Goal: Register for event/course

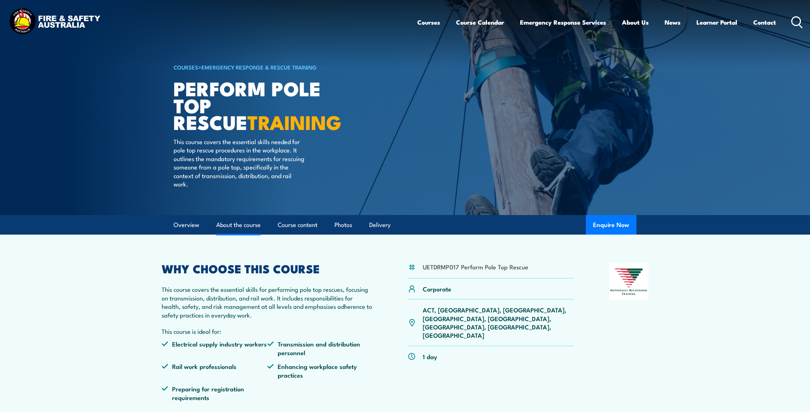
click at [254, 222] on link "About the course" at bounding box center [238, 224] width 44 height 19
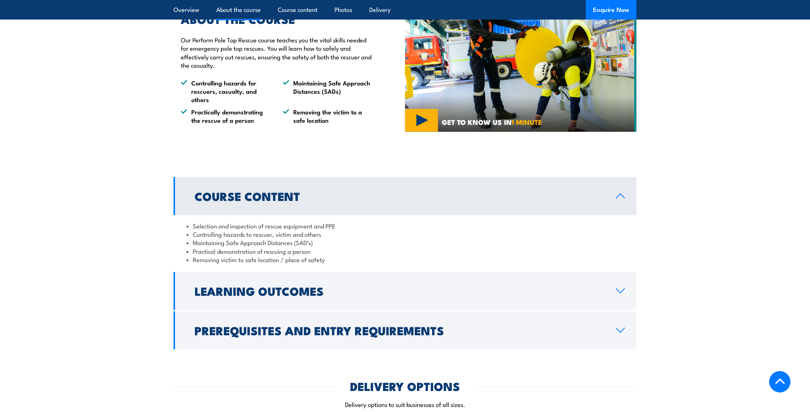
scroll to position [463, 0]
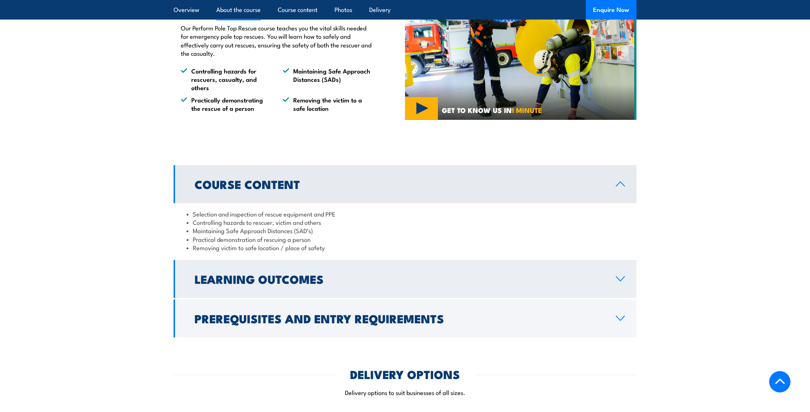
click at [283, 288] on link "Learning Outcomes" at bounding box center [405, 279] width 463 height 38
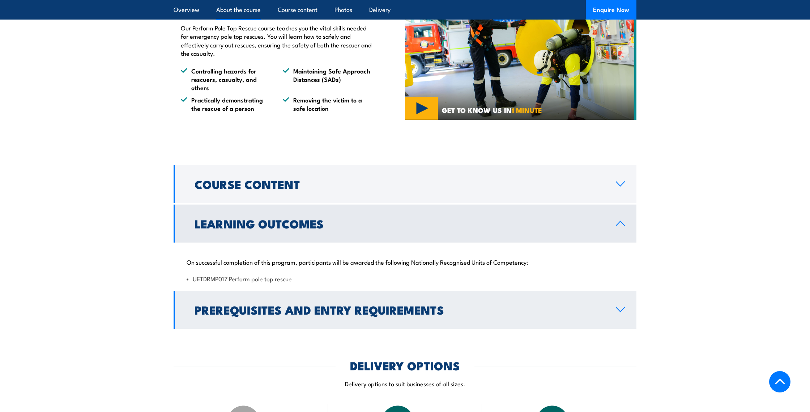
click at [254, 309] on h2 "Prerequisites and Entry Requirements" at bounding box center [400, 309] width 410 height 10
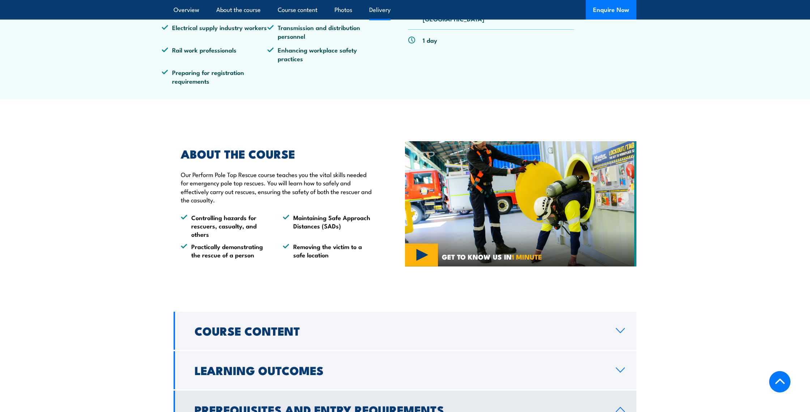
scroll to position [0, 0]
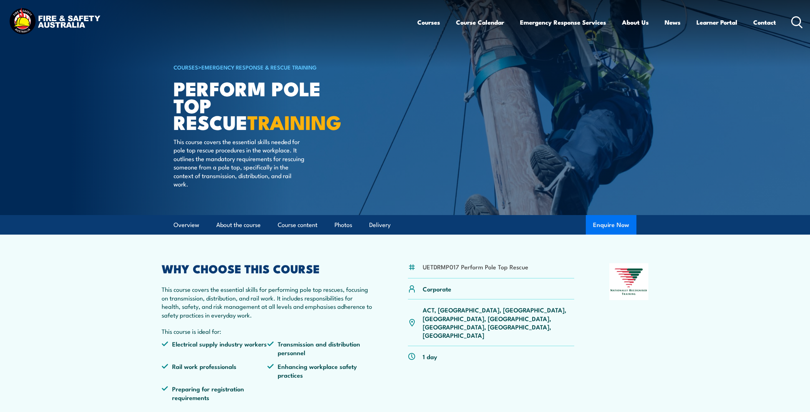
click at [616, 226] on button "Enquire Now" at bounding box center [611, 225] width 51 height 20
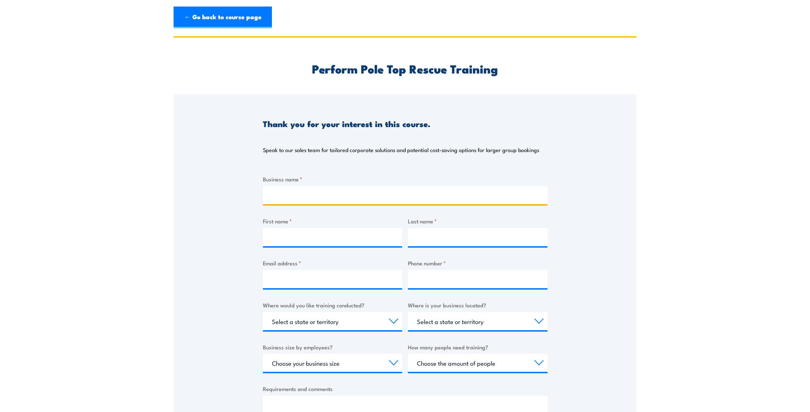
click at [295, 191] on input "Business name *" at bounding box center [405, 195] width 285 height 18
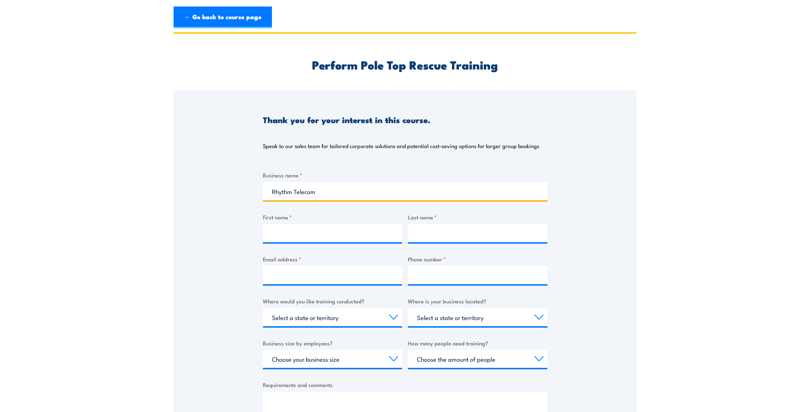
scroll to position [131, 0]
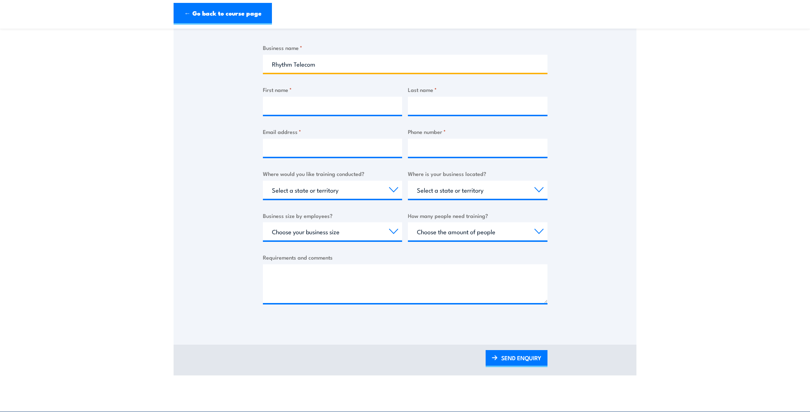
type input "Rhythm Telecom"
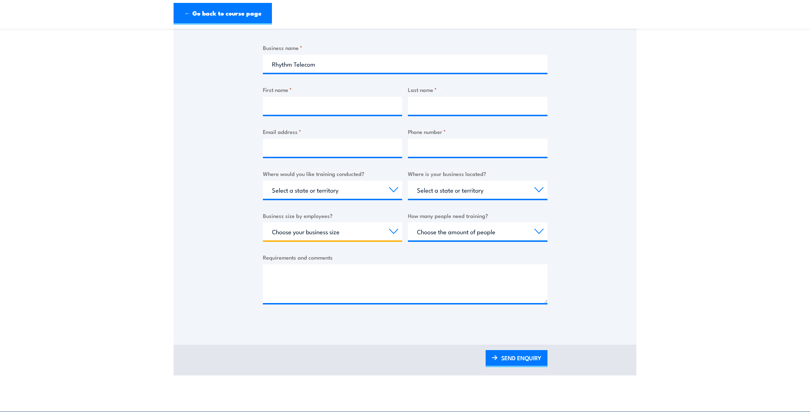
click at [351, 226] on select "Choose your business size 1 to 19 20 to 199 200+" at bounding box center [333, 231] width 140 height 18
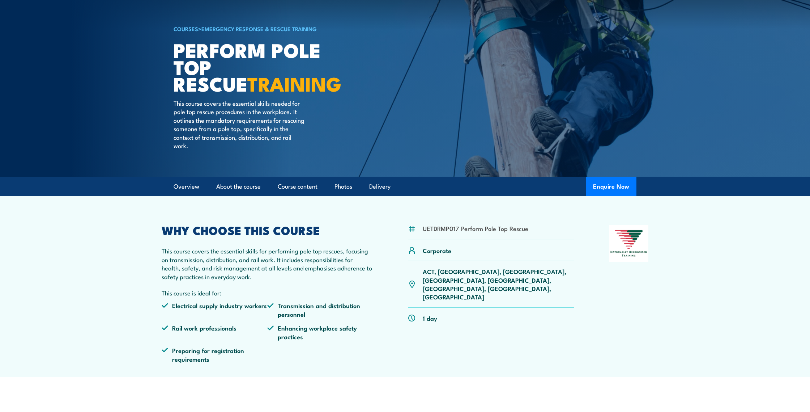
scroll to position [49, 0]
